Goal: Navigation & Orientation: Locate item on page

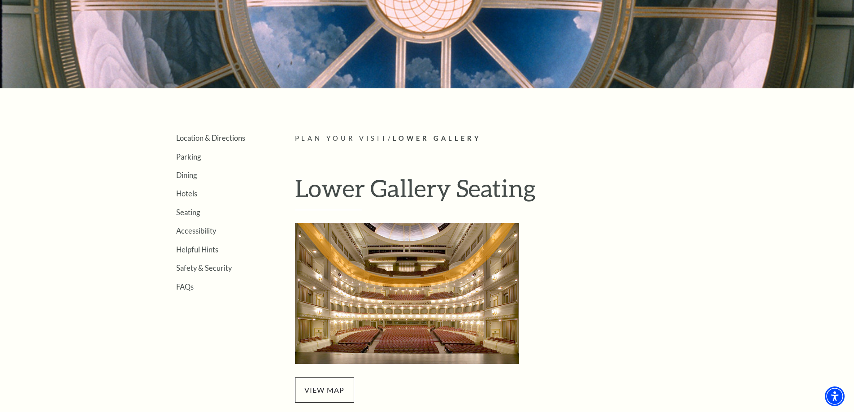
scroll to position [179, 0]
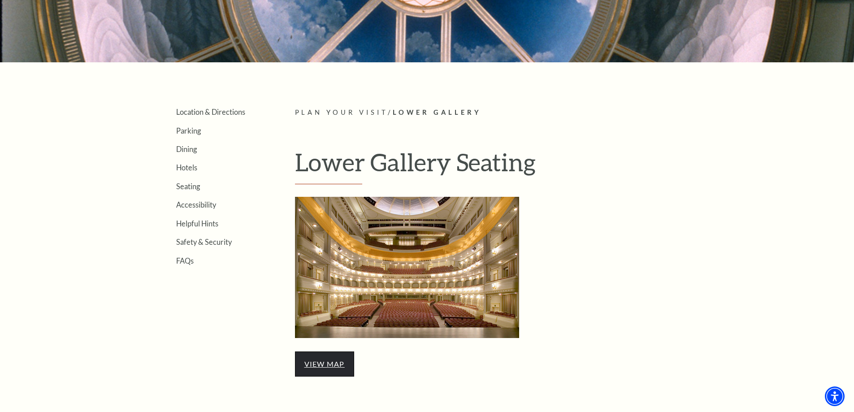
click at [329, 367] on link "view map" at bounding box center [324, 363] width 40 height 9
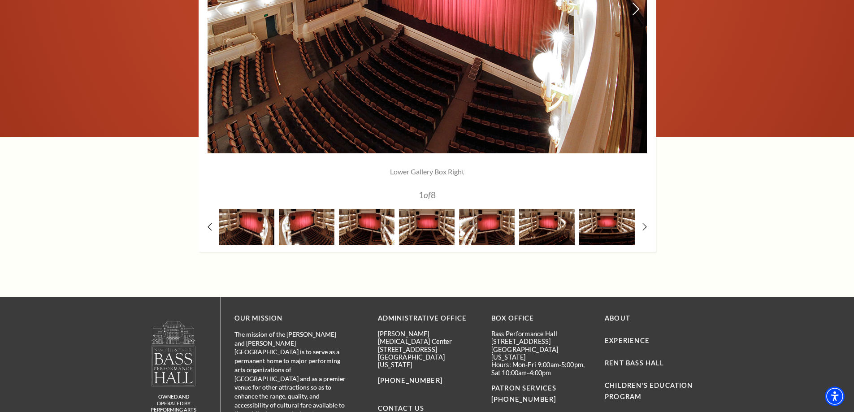
scroll to position [829, 0]
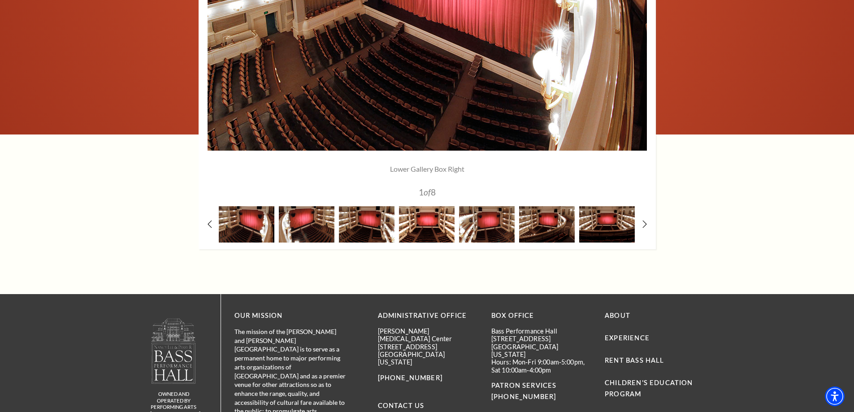
click at [431, 228] on img at bounding box center [427, 224] width 56 height 36
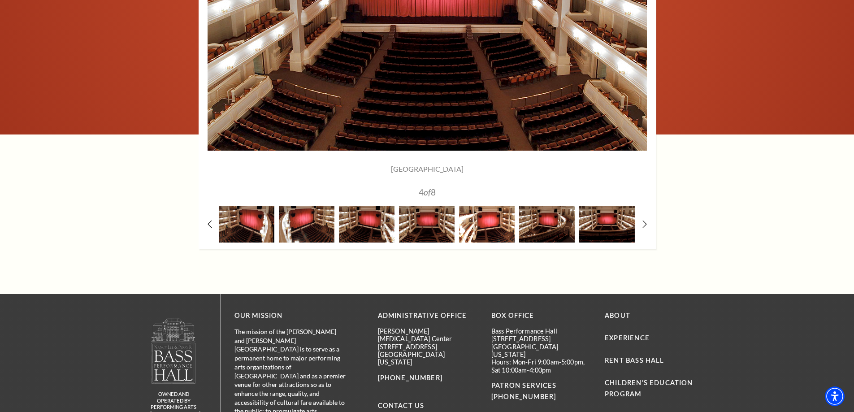
click at [487, 224] on img at bounding box center [487, 224] width 56 height 36
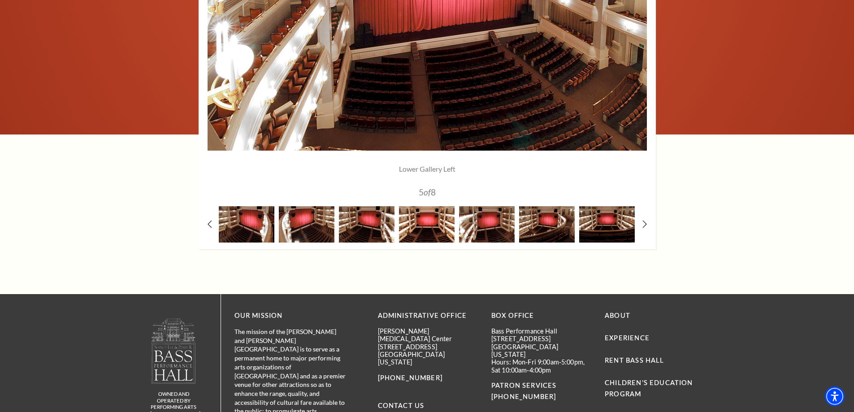
click at [421, 229] on img at bounding box center [427, 224] width 56 height 36
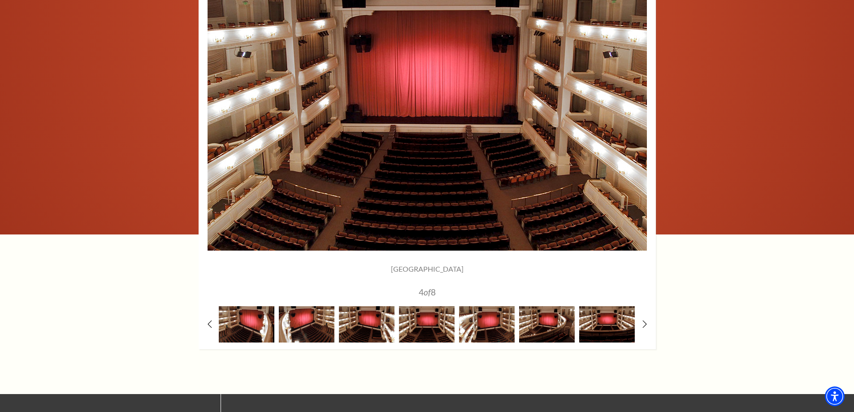
scroll to position [717, 0]
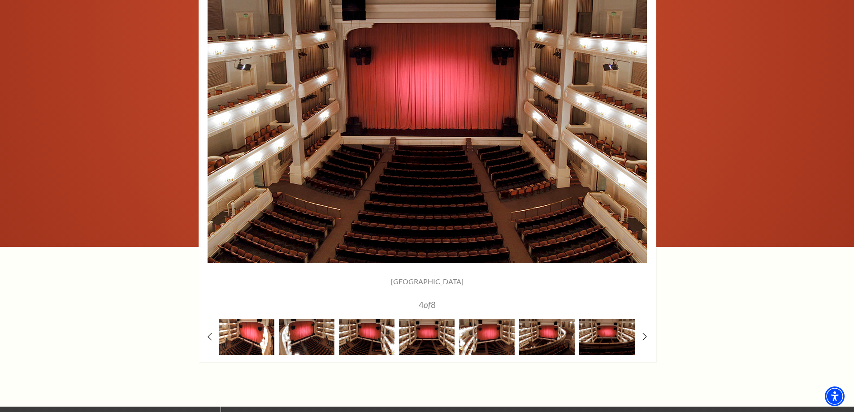
click at [242, 353] on img at bounding box center [247, 337] width 56 height 36
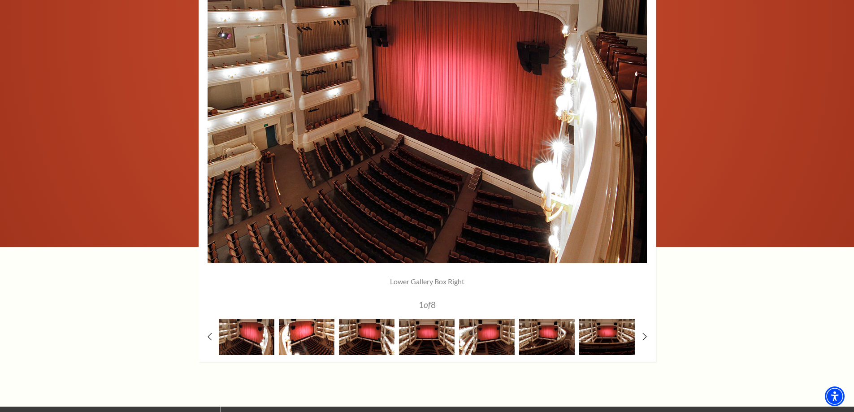
click at [295, 344] on img at bounding box center [307, 337] width 56 height 36
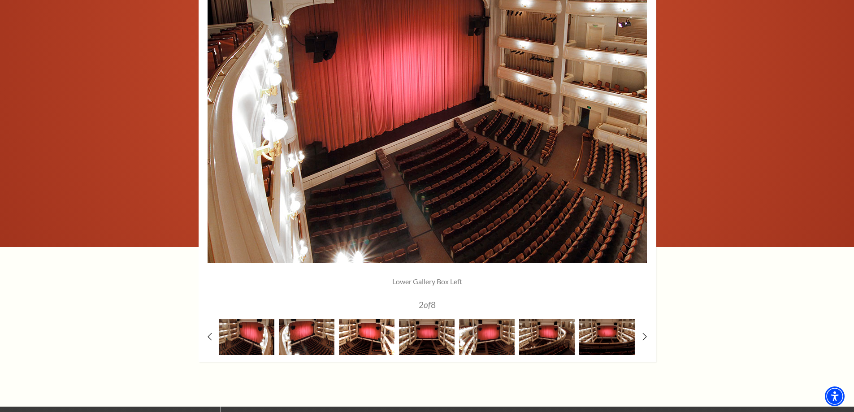
click at [372, 337] on img at bounding box center [367, 337] width 56 height 36
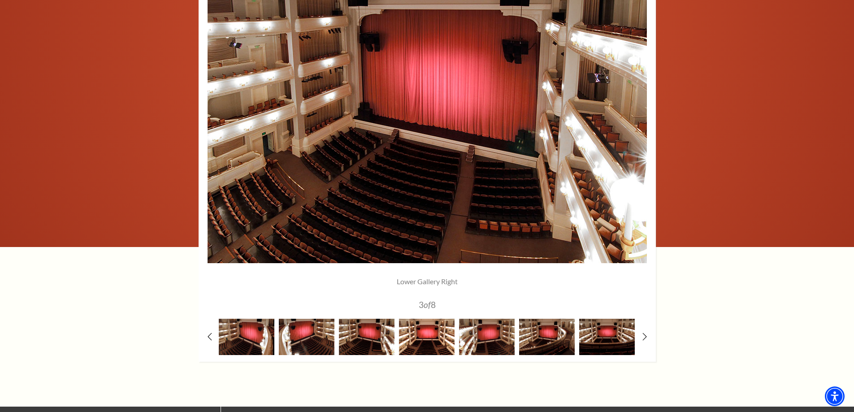
click at [424, 338] on img at bounding box center [427, 337] width 56 height 36
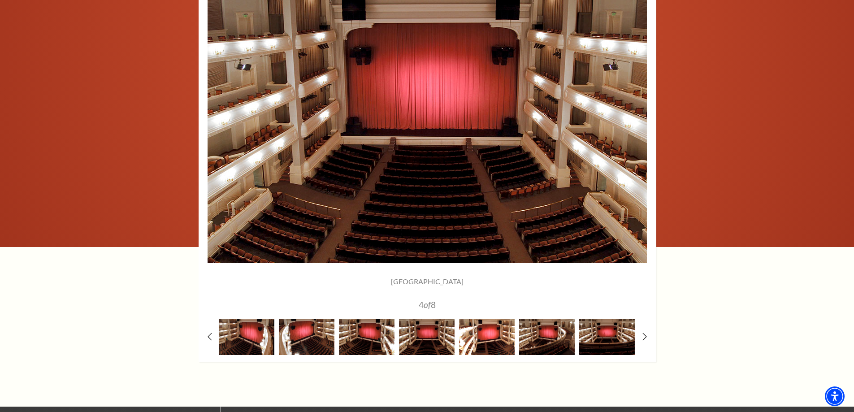
click at [478, 342] on img at bounding box center [487, 337] width 56 height 36
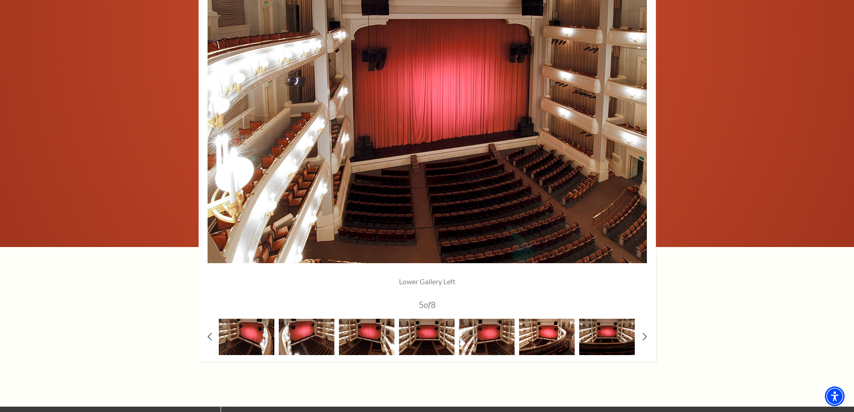
click at [550, 336] on img at bounding box center [547, 337] width 56 height 36
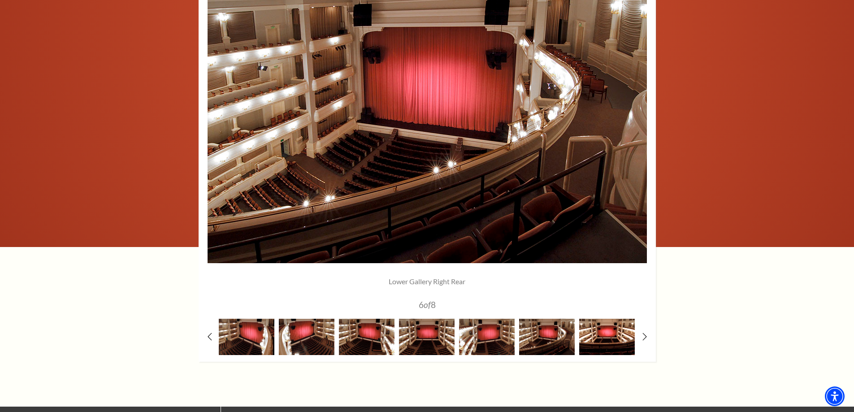
click at [596, 337] on img at bounding box center [607, 337] width 56 height 36
